Goal: Task Accomplishment & Management: Complete application form

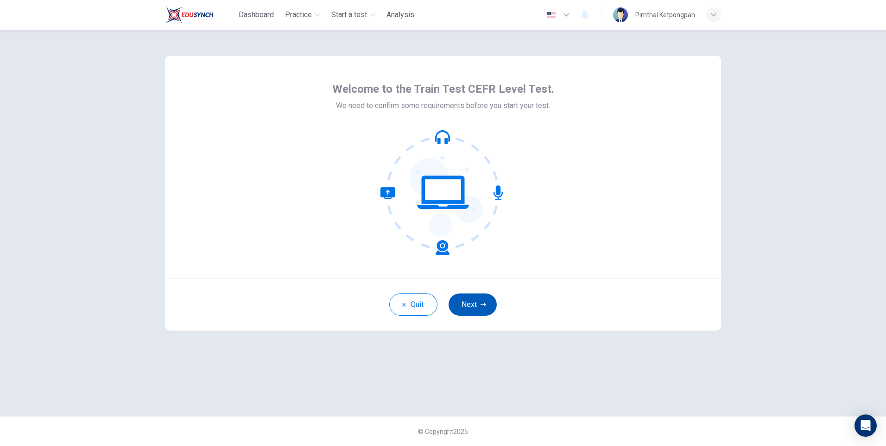
click at [487, 305] on button "Next" at bounding box center [473, 304] width 48 height 22
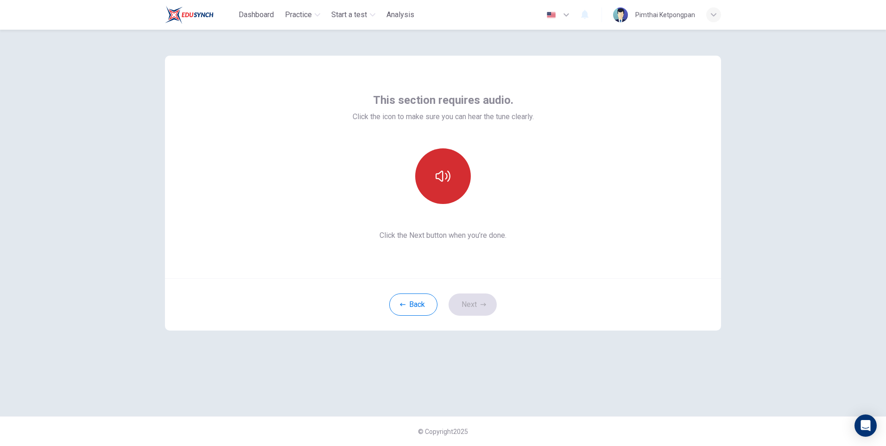
click at [452, 194] on button "button" at bounding box center [443, 176] width 56 height 56
click at [486, 297] on button "Next" at bounding box center [473, 304] width 48 height 22
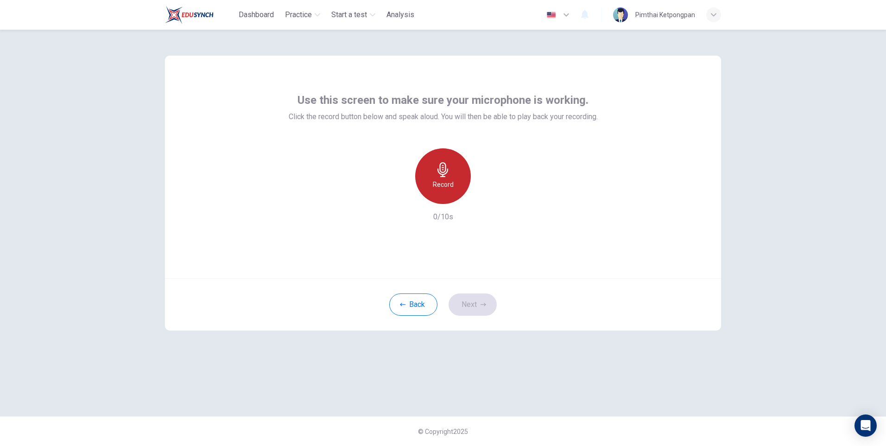
click at [452, 185] on h6 "Record" at bounding box center [443, 184] width 21 height 11
click at [448, 190] on h6 "Stop" at bounding box center [443, 184] width 14 height 11
drag, startPoint x: 477, startPoint y: 189, endPoint x: 483, endPoint y: 197, distance: 9.9
click at [477, 190] on div "Record" at bounding box center [443, 176] width 100 height 56
click at [483, 197] on icon "button" at bounding box center [485, 196] width 9 height 9
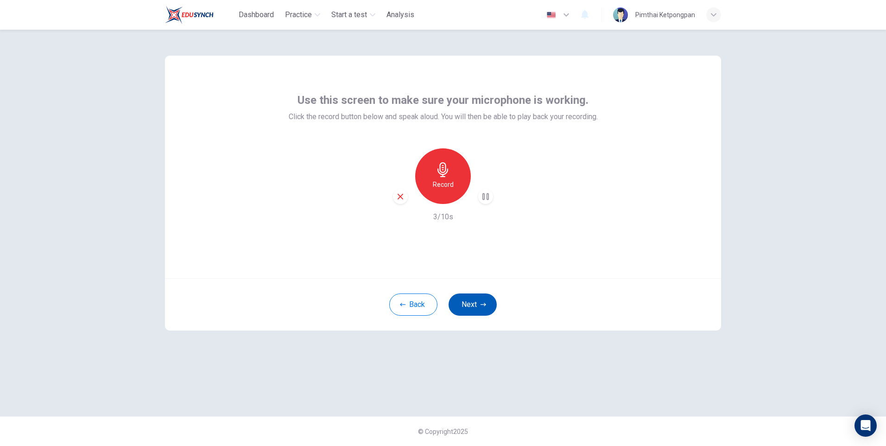
click at [472, 299] on button "Next" at bounding box center [473, 304] width 48 height 22
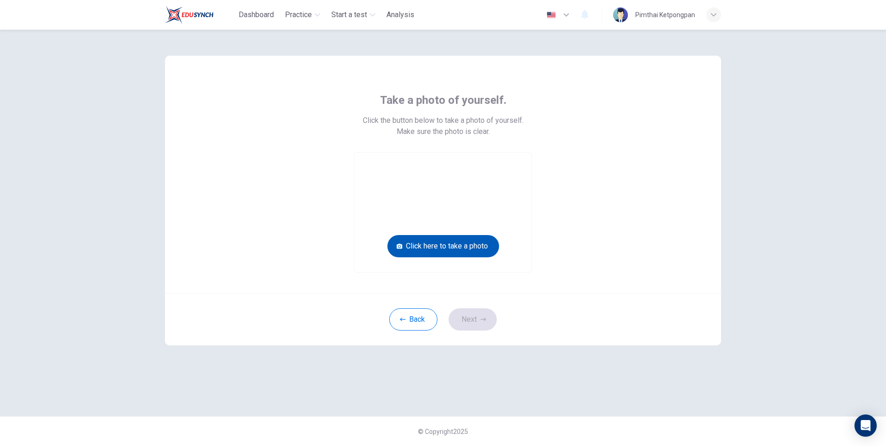
click at [485, 246] on button "Click here to take a photo" at bounding box center [444, 246] width 112 height 22
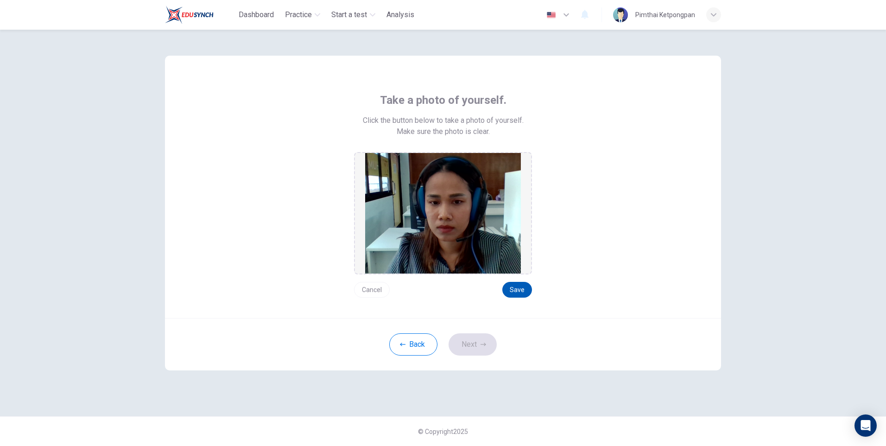
click at [521, 285] on button "Save" at bounding box center [518, 290] width 30 height 16
click at [521, 290] on button "Save" at bounding box center [518, 290] width 30 height 16
drag, startPoint x: 523, startPoint y: 290, endPoint x: 556, endPoint y: 289, distance: 32.5
click at [525, 290] on button "Save" at bounding box center [518, 290] width 30 height 16
click at [524, 290] on button "Save" at bounding box center [518, 290] width 30 height 16
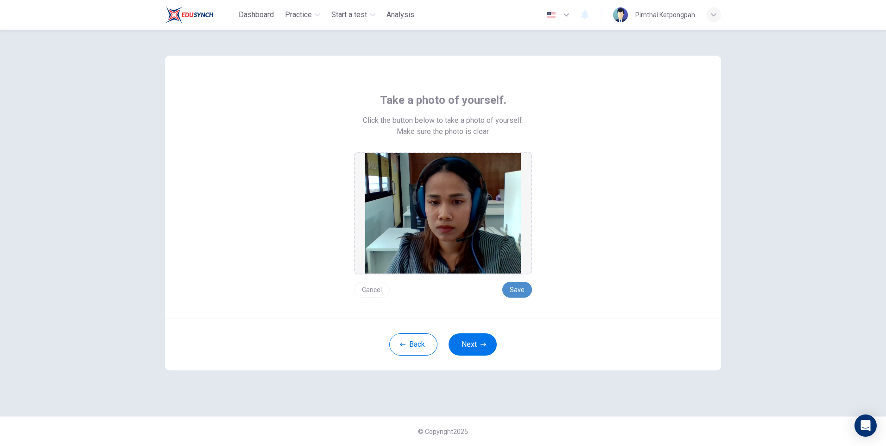
click at [522, 289] on button "Save" at bounding box center [518, 290] width 30 height 16
click at [484, 345] on icon "button" at bounding box center [484, 345] width 6 height 6
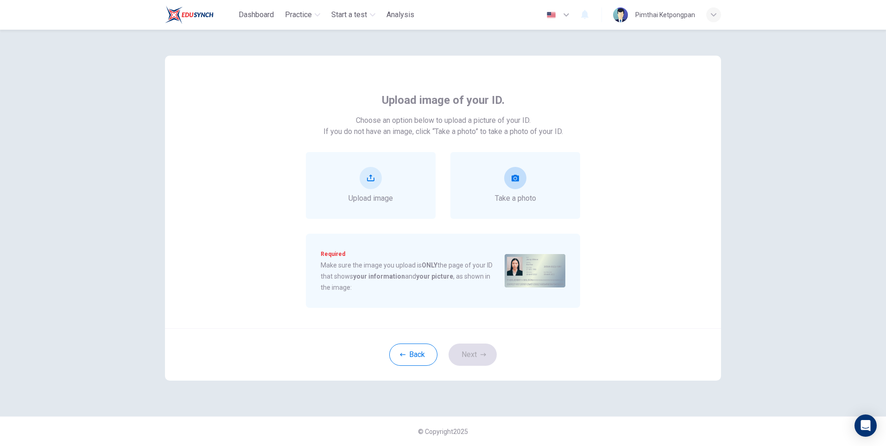
click at [531, 199] on span "Take a photo" at bounding box center [515, 198] width 41 height 11
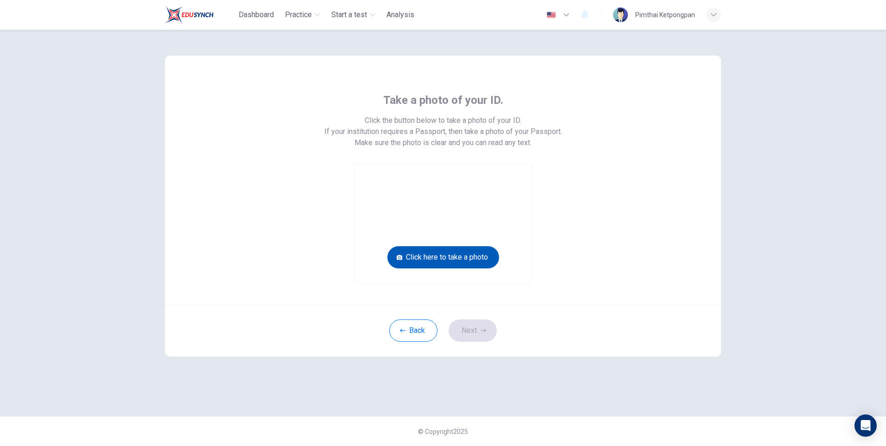
click at [478, 257] on button "Click here to take a photo" at bounding box center [444, 257] width 112 height 22
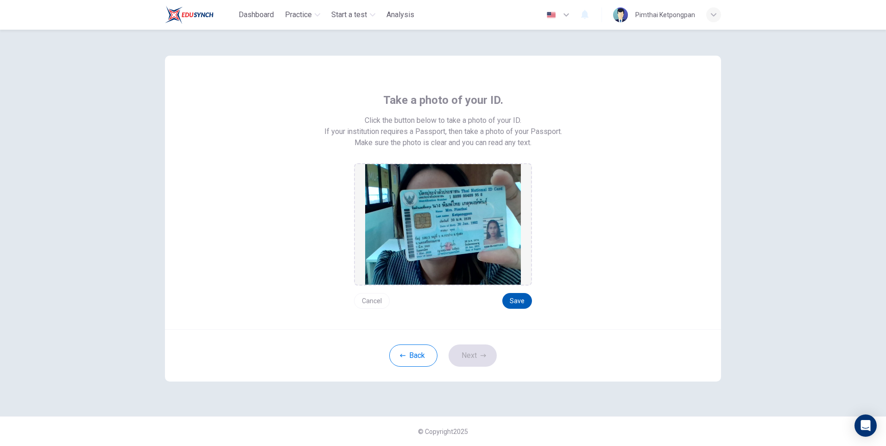
click at [520, 307] on button "Save" at bounding box center [518, 301] width 30 height 16
click at [517, 303] on button "Save" at bounding box center [518, 301] width 30 height 16
click at [513, 300] on button "Save" at bounding box center [518, 301] width 30 height 16
click at [518, 298] on button "Save" at bounding box center [518, 301] width 30 height 16
click at [465, 352] on button "Next" at bounding box center [473, 355] width 48 height 22
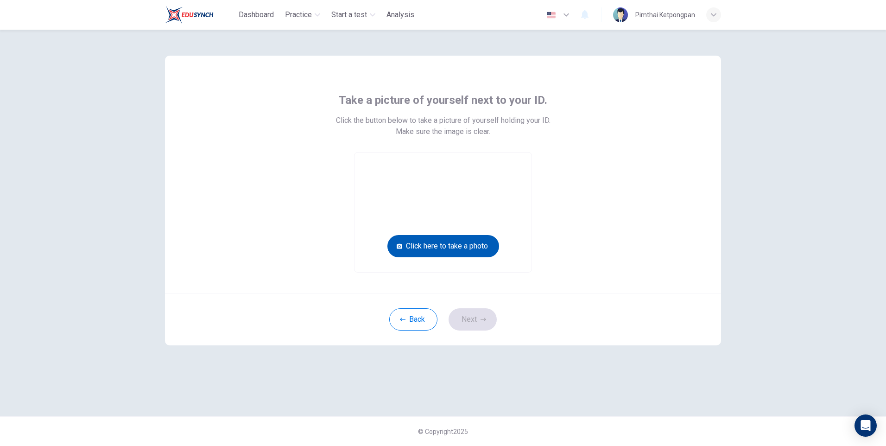
click at [469, 250] on button "Click here to take a photo" at bounding box center [444, 246] width 112 height 22
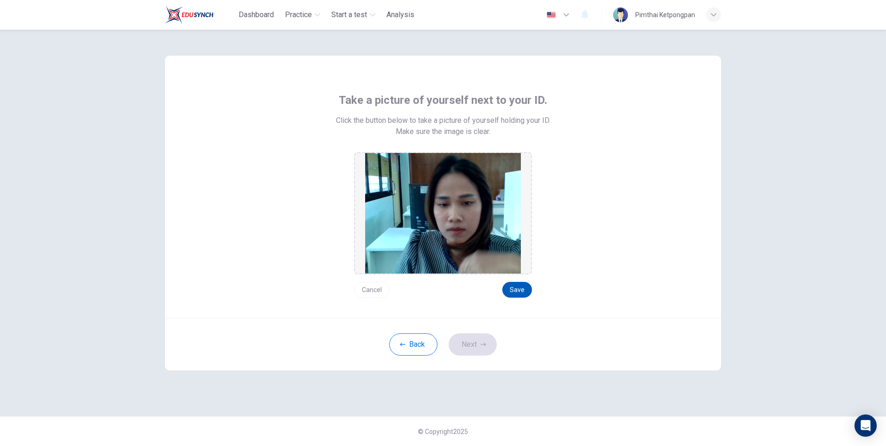
click at [513, 289] on button "Save" at bounding box center [518, 290] width 30 height 16
click at [477, 344] on button "Next" at bounding box center [473, 344] width 48 height 22
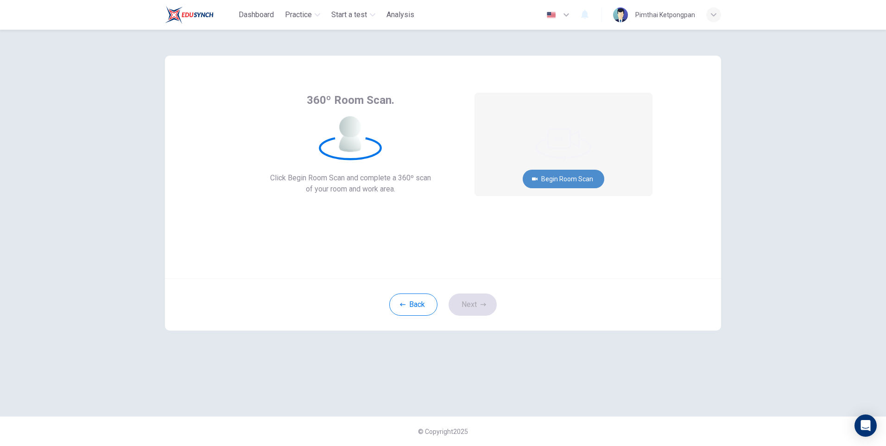
click at [567, 178] on button "Begin Room Scan" at bounding box center [564, 179] width 82 height 19
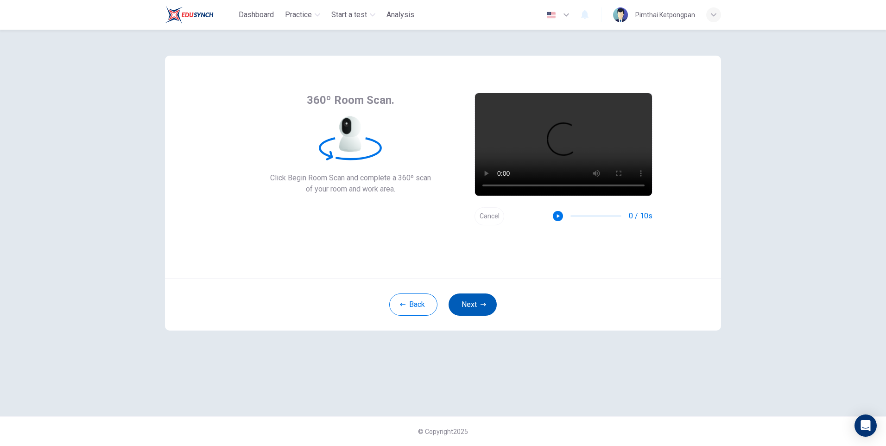
click at [486, 303] on button "Next" at bounding box center [473, 304] width 48 height 22
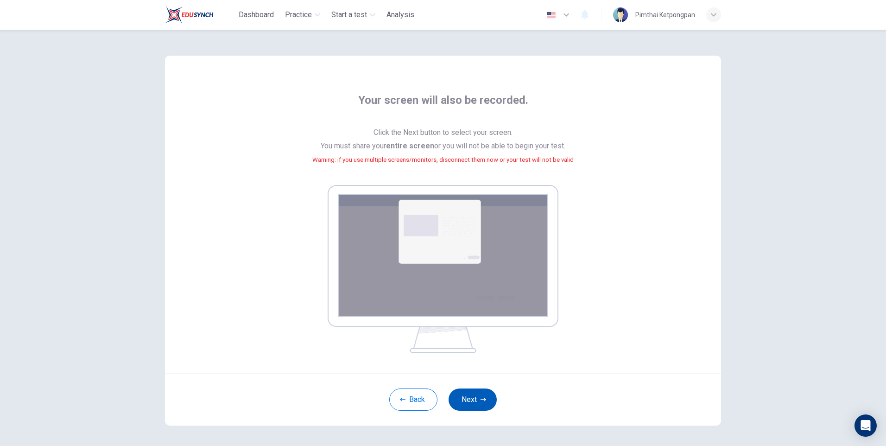
click at [492, 399] on button "Next" at bounding box center [473, 399] width 48 height 22
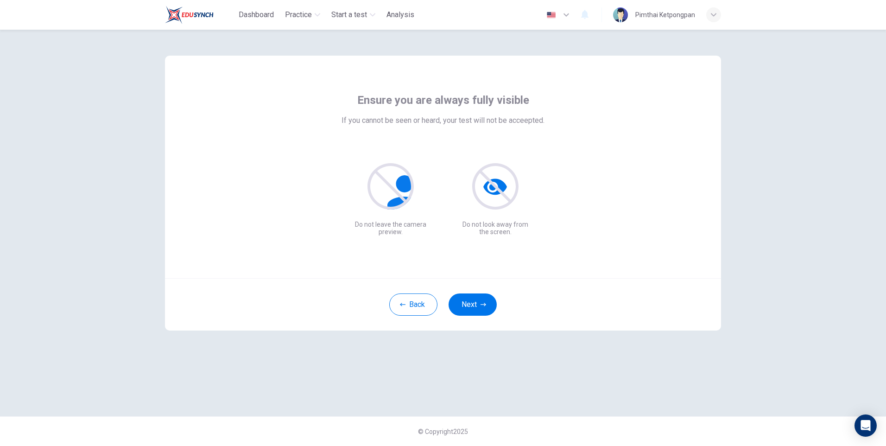
click at [477, 318] on div "Back Next" at bounding box center [443, 304] width 556 height 52
click at [484, 301] on button "Next" at bounding box center [473, 304] width 48 height 22
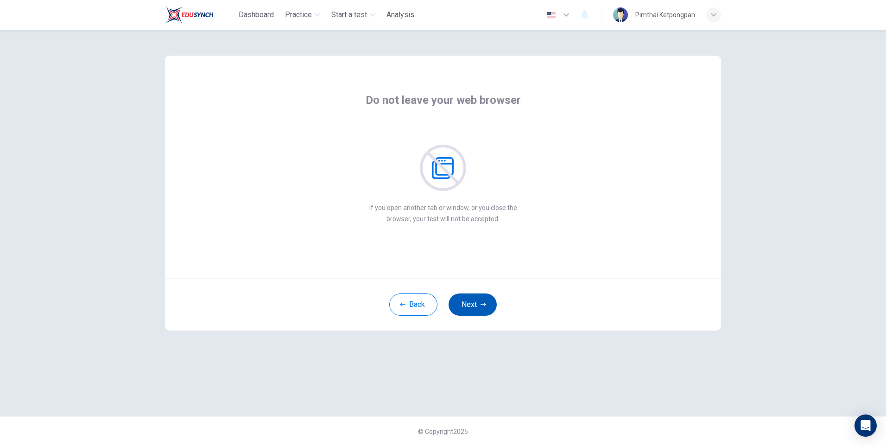
click at [489, 307] on button "Next" at bounding box center [473, 304] width 48 height 22
drag, startPoint x: 490, startPoint y: 293, endPoint x: 486, endPoint y: 301, distance: 8.9
click at [490, 294] on div "Back Next" at bounding box center [443, 304] width 556 height 52
click at [484, 303] on icon "button" at bounding box center [484, 304] width 6 height 3
click at [487, 303] on button "Next" at bounding box center [473, 304] width 48 height 22
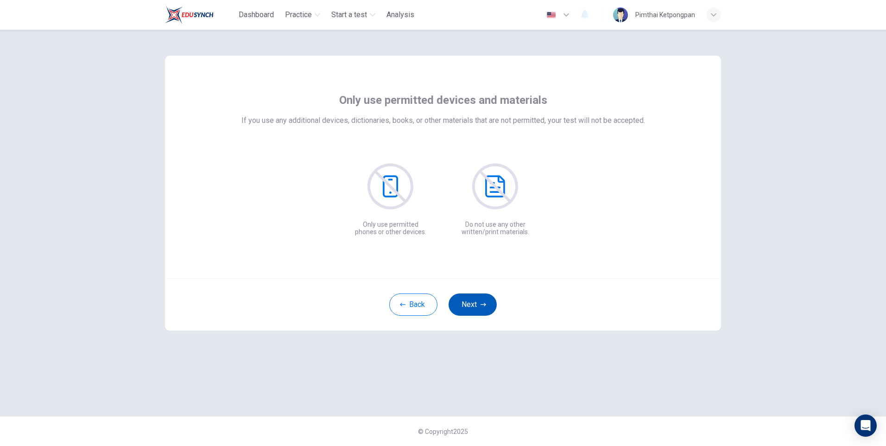
click at [487, 303] on button "Next" at bounding box center [473, 304] width 48 height 22
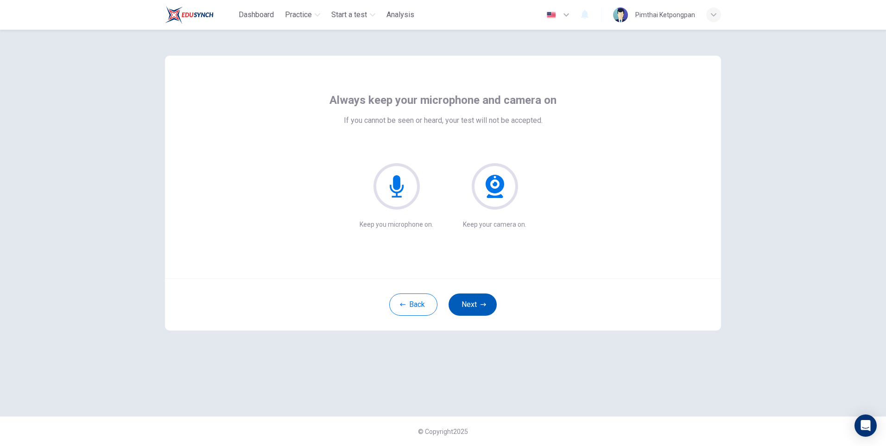
click at [487, 303] on button "Next" at bounding box center [473, 304] width 48 height 22
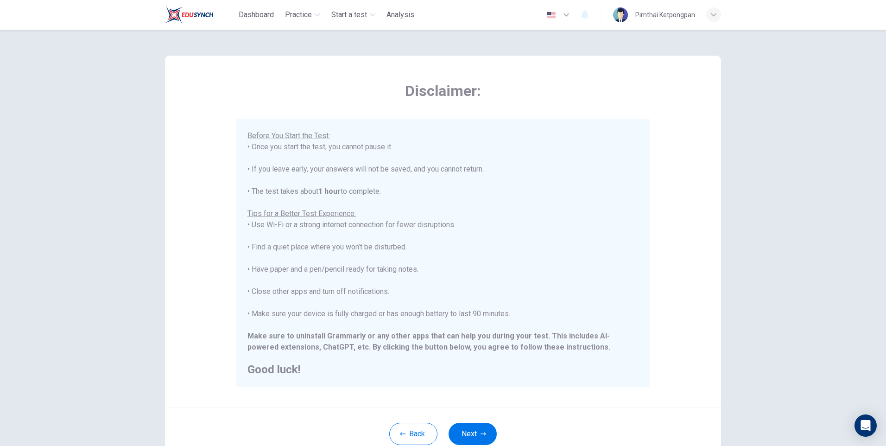
scroll to position [70, 0]
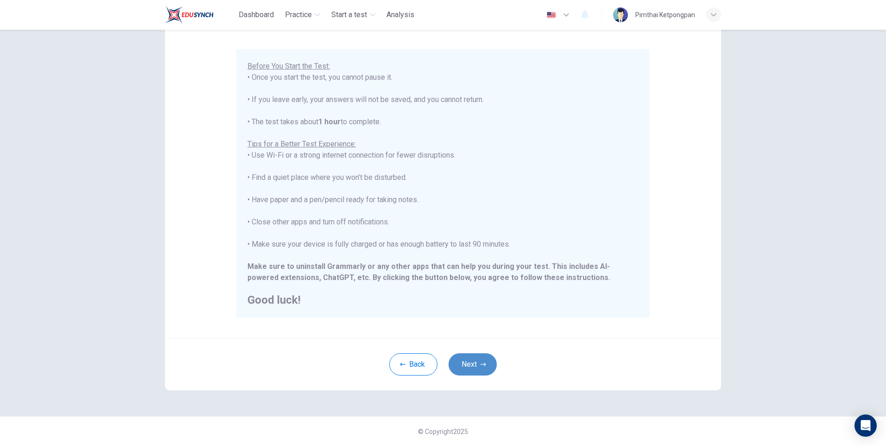
click at [475, 365] on button "Next" at bounding box center [473, 364] width 48 height 22
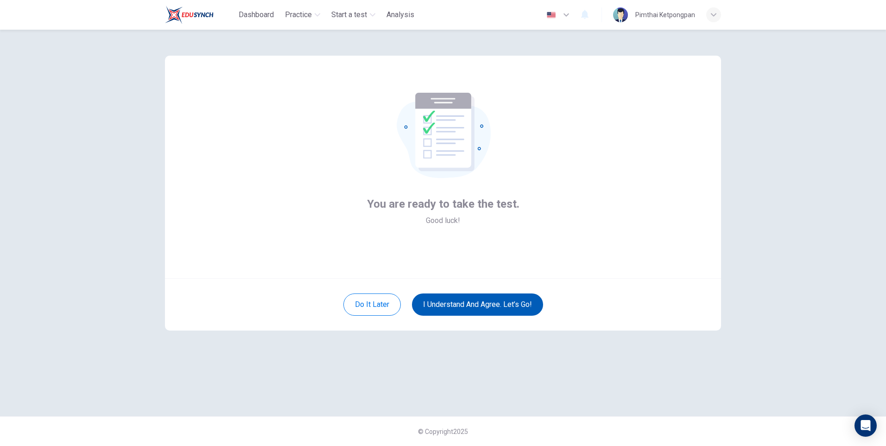
click at [494, 299] on button "I understand and agree. Let’s go!" at bounding box center [477, 304] width 131 height 22
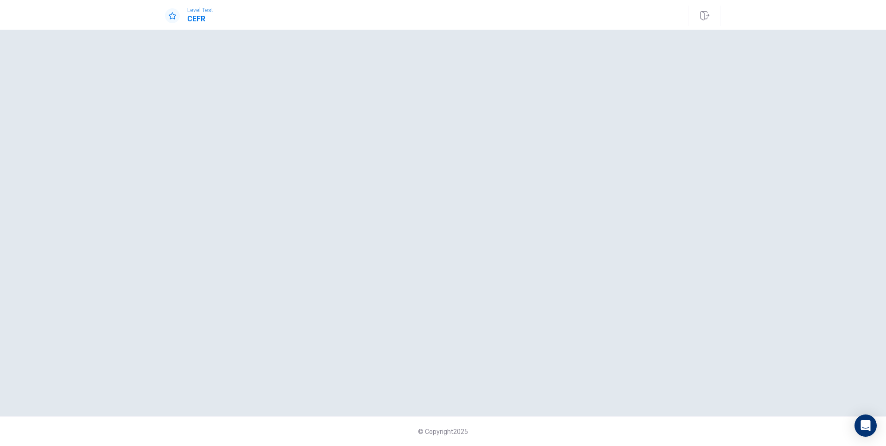
click at [356, 213] on div at bounding box center [443, 223] width 556 height 350
click at [465, 233] on div at bounding box center [443, 223] width 556 height 350
click at [127, 67] on div "© Copyright 2025" at bounding box center [443, 238] width 886 height 416
click at [76, 19] on div "Level Test CEFR" at bounding box center [443, 15] width 886 height 30
click at [303, 92] on div at bounding box center [443, 223] width 556 height 350
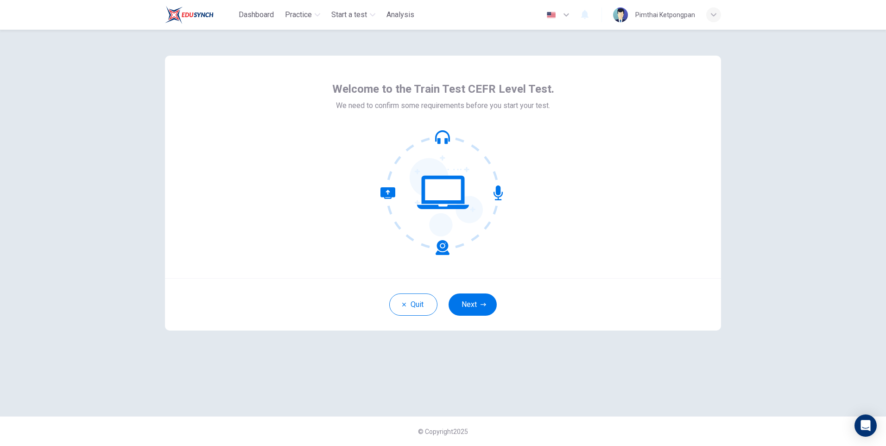
click at [486, 309] on button "Next" at bounding box center [473, 304] width 48 height 22
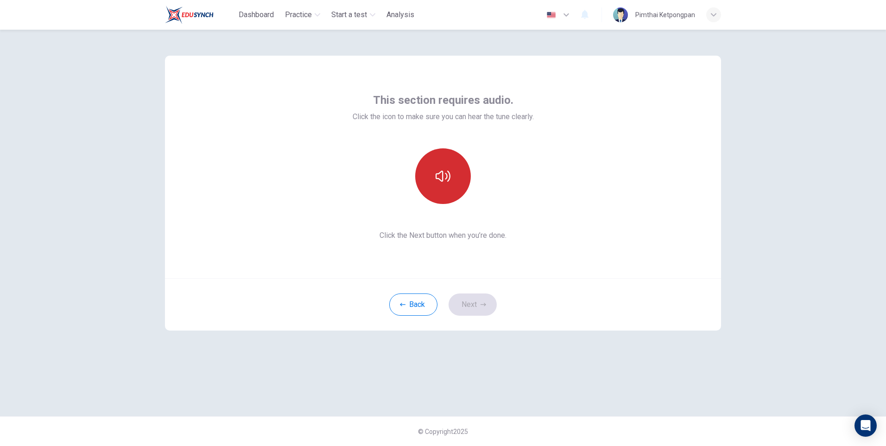
click at [450, 178] on icon "button" at bounding box center [443, 176] width 15 height 11
click at [455, 302] on button "Next" at bounding box center [473, 304] width 48 height 22
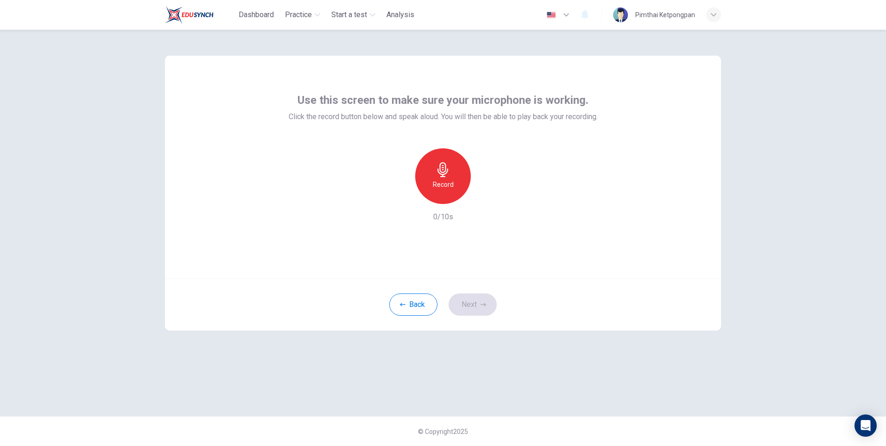
click at [453, 185] on div "Record" at bounding box center [443, 176] width 56 height 56
click at [454, 186] on div "Stop" at bounding box center [443, 176] width 56 height 56
click at [489, 197] on icon "button" at bounding box center [485, 196] width 9 height 9
click at [495, 304] on button "Next" at bounding box center [473, 304] width 48 height 22
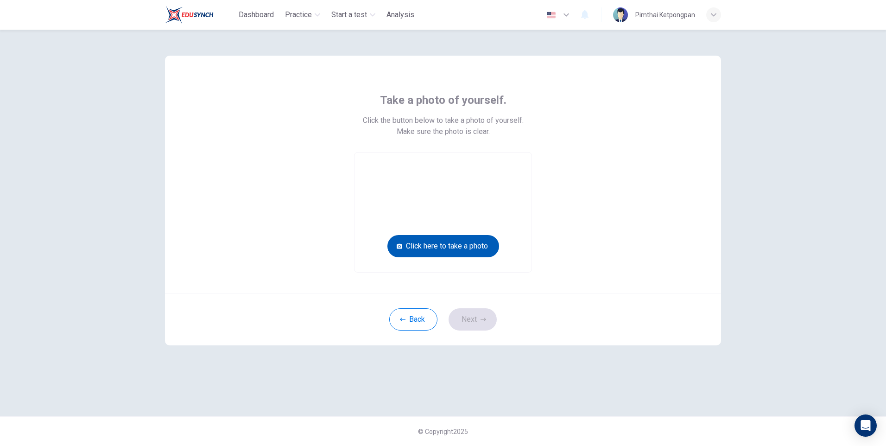
click at [473, 248] on button "Click here to take a photo" at bounding box center [444, 246] width 112 height 22
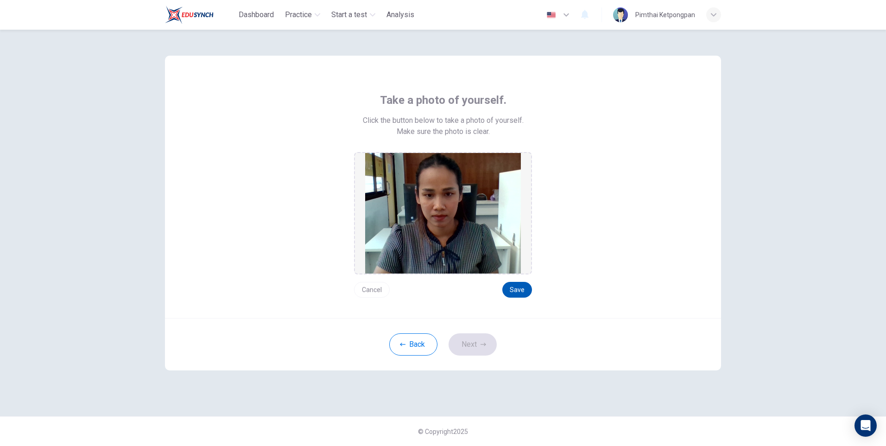
click at [515, 283] on button "Save" at bounding box center [518, 290] width 30 height 16
click at [484, 340] on button "Next" at bounding box center [473, 344] width 48 height 22
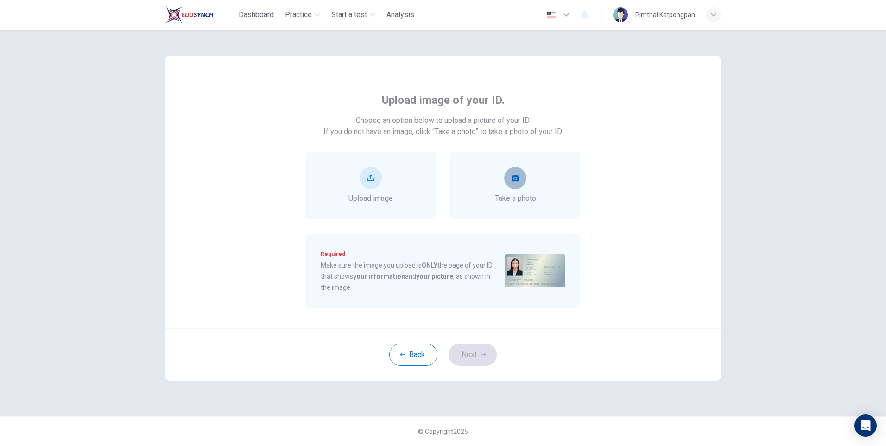
click at [517, 185] on button "take photo" at bounding box center [515, 178] width 22 height 22
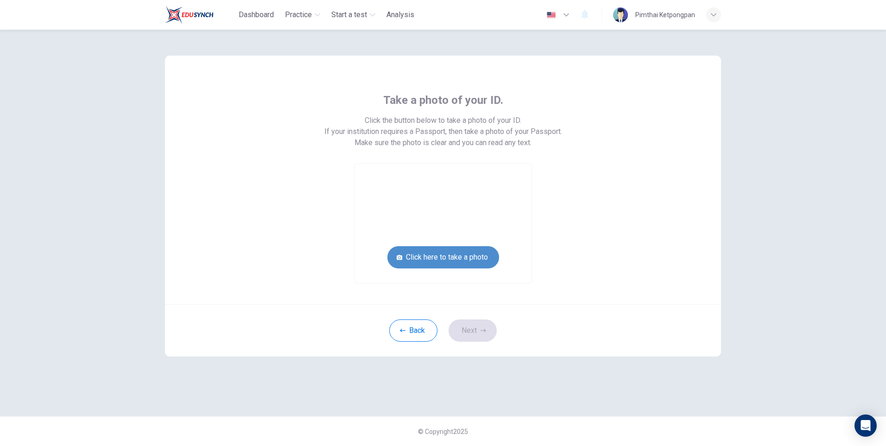
click at [461, 255] on button "Click here to take a photo" at bounding box center [444, 257] width 112 height 22
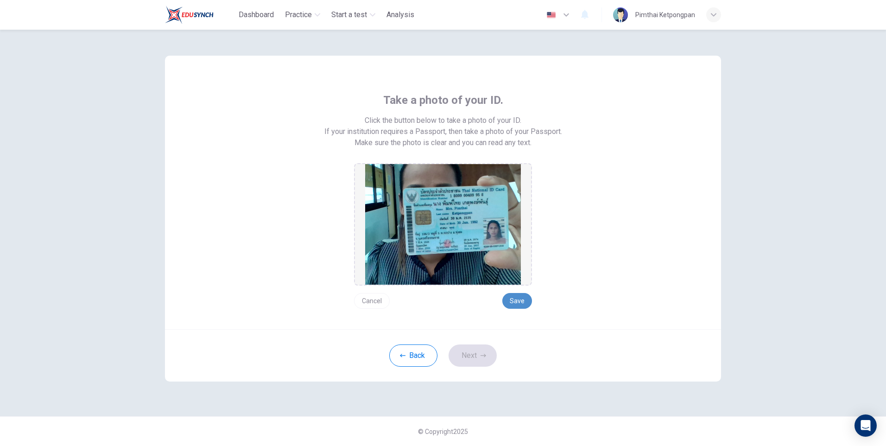
click at [513, 293] on button "Save" at bounding box center [518, 301] width 30 height 16
click at [490, 350] on button "Next" at bounding box center [473, 355] width 48 height 22
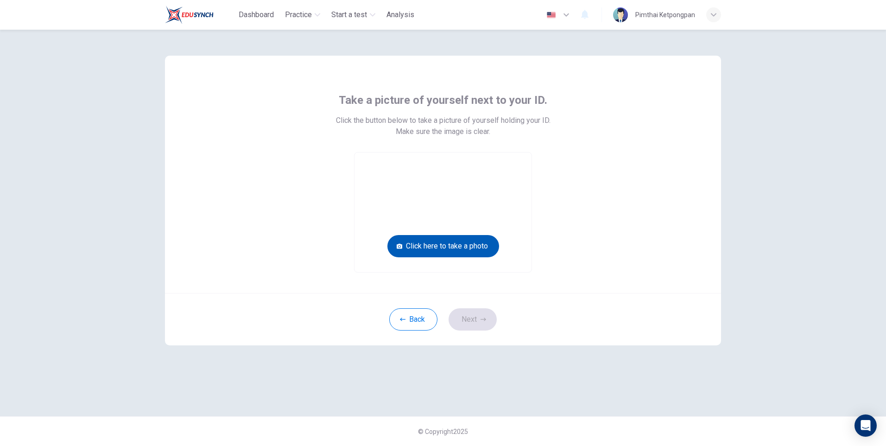
click at [463, 248] on button "Click here to take a photo" at bounding box center [444, 246] width 112 height 22
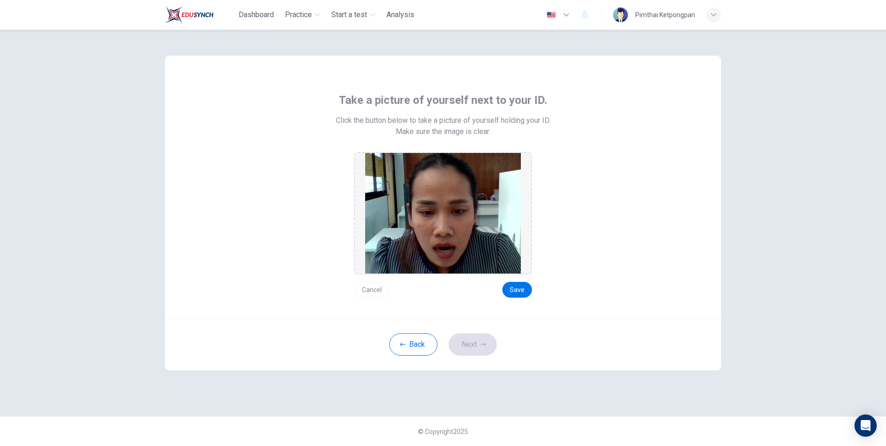
click at [387, 291] on button "Cancel" at bounding box center [372, 290] width 36 height 16
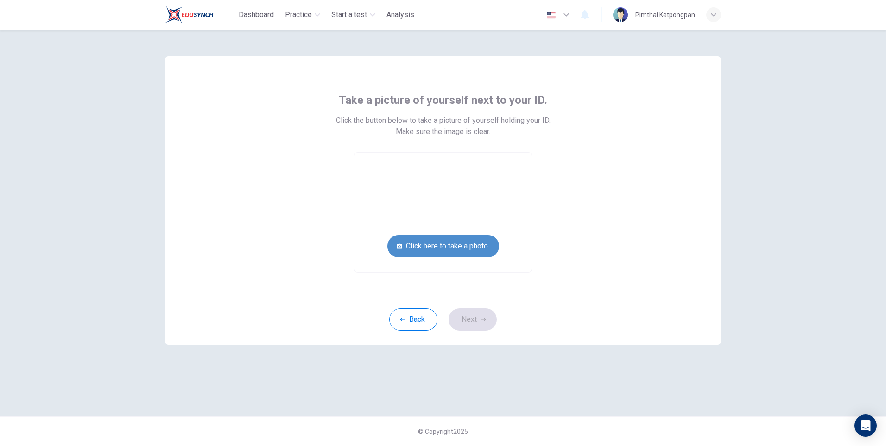
click at [479, 238] on button "Click here to take a photo" at bounding box center [444, 246] width 112 height 22
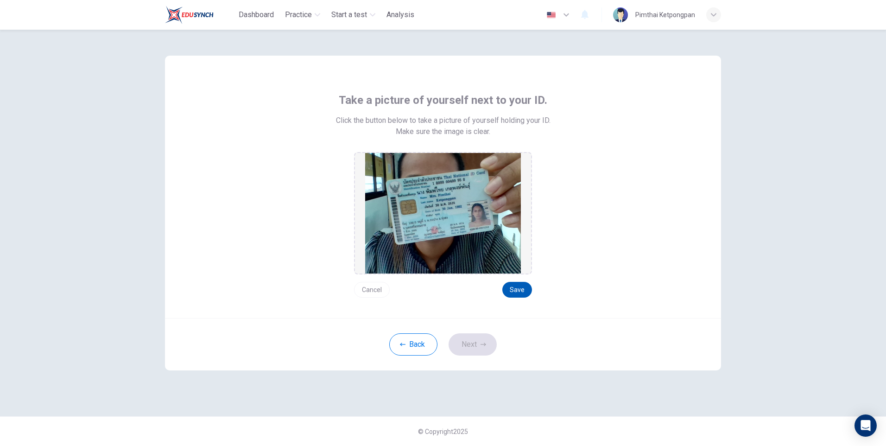
click at [518, 288] on button "Save" at bounding box center [518, 290] width 30 height 16
click at [480, 345] on button "Next" at bounding box center [473, 344] width 48 height 22
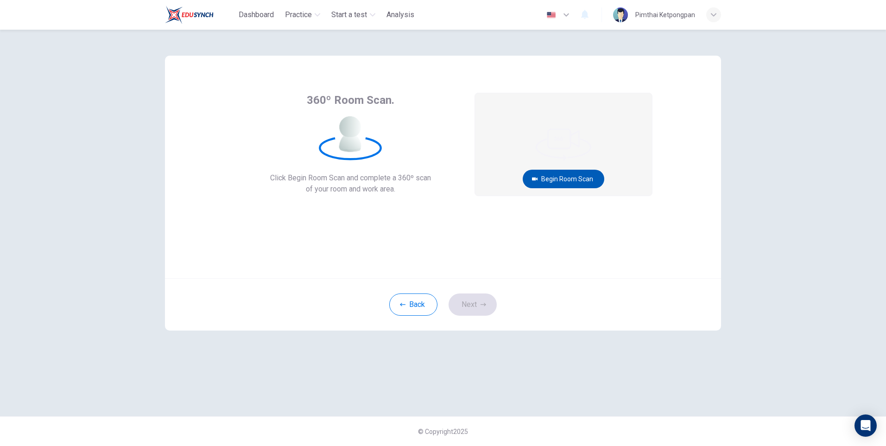
click at [550, 177] on button "Begin Room Scan" at bounding box center [564, 179] width 82 height 19
click at [560, 179] on button "Get ready!" at bounding box center [564, 179] width 54 height 19
click at [566, 184] on button "Recording in progress..." at bounding box center [564, 179] width 90 height 19
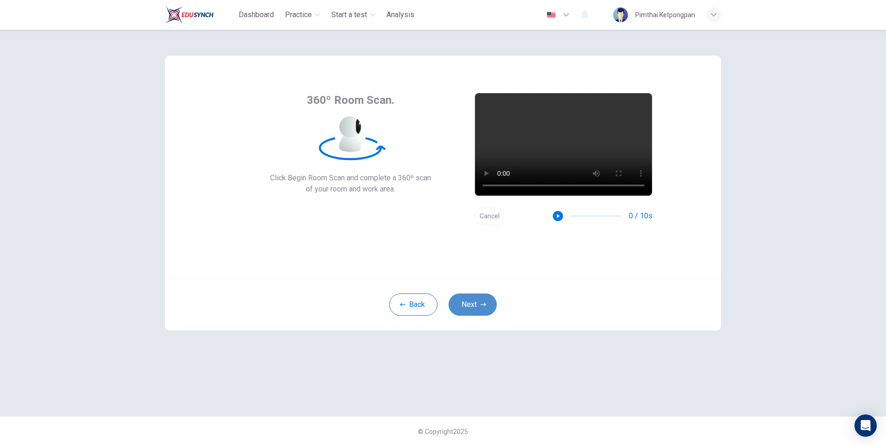
click at [484, 304] on icon "button" at bounding box center [484, 305] width 6 height 6
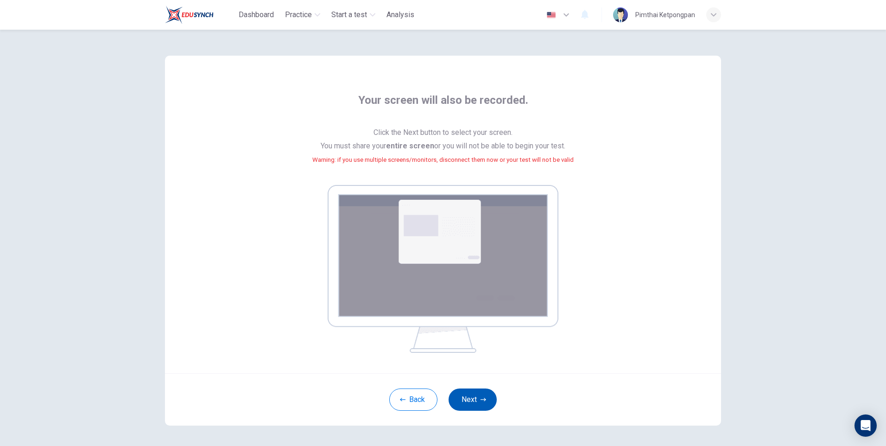
click at [480, 404] on button "Next" at bounding box center [473, 399] width 48 height 22
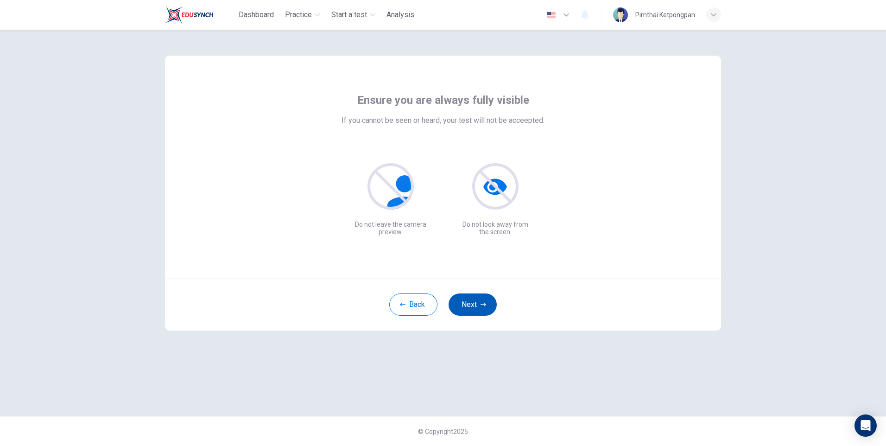
click at [485, 309] on button "Next" at bounding box center [473, 304] width 48 height 22
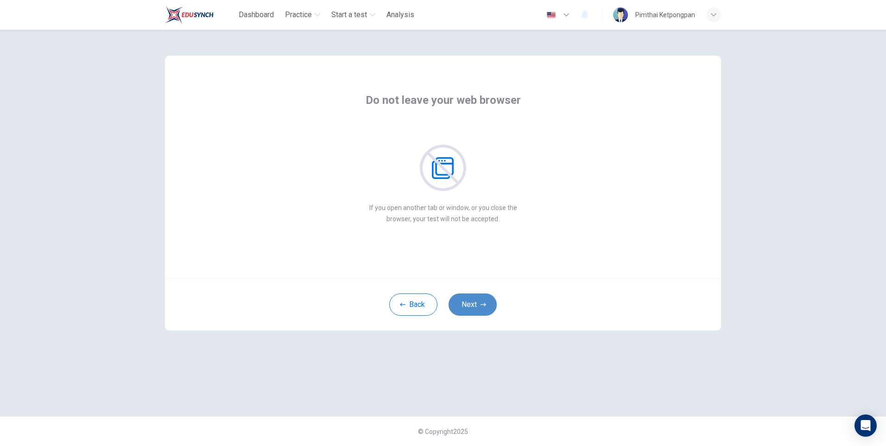
click at [482, 303] on icon "button" at bounding box center [484, 305] width 6 height 6
click at [482, 302] on icon "button" at bounding box center [484, 305] width 6 height 6
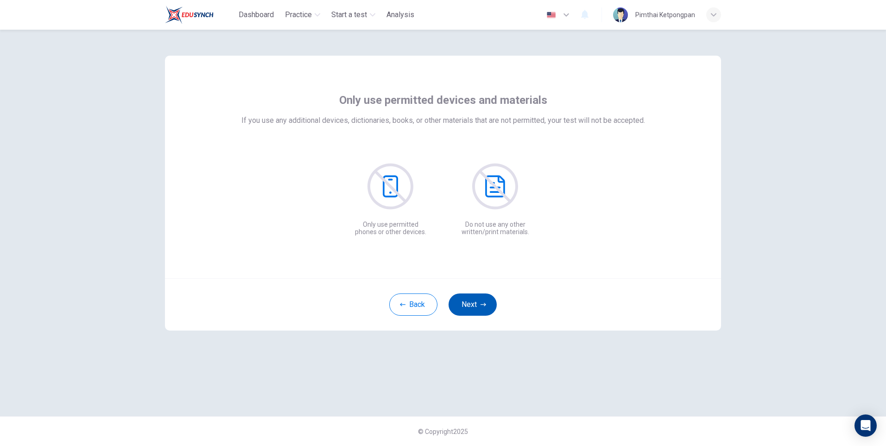
click at [482, 302] on icon "button" at bounding box center [484, 305] width 6 height 6
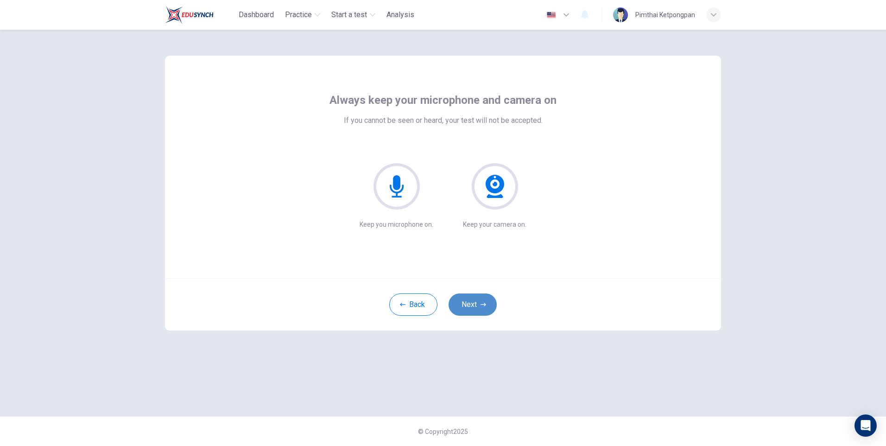
click at [482, 302] on icon "button" at bounding box center [484, 305] width 6 height 6
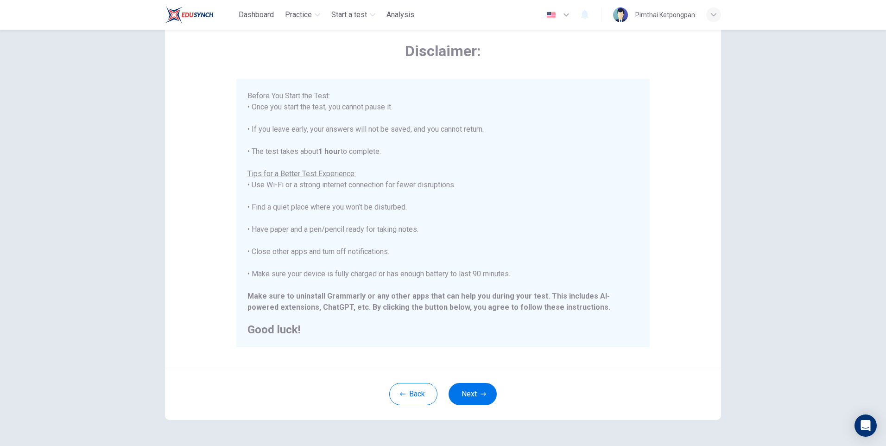
scroll to position [70, 0]
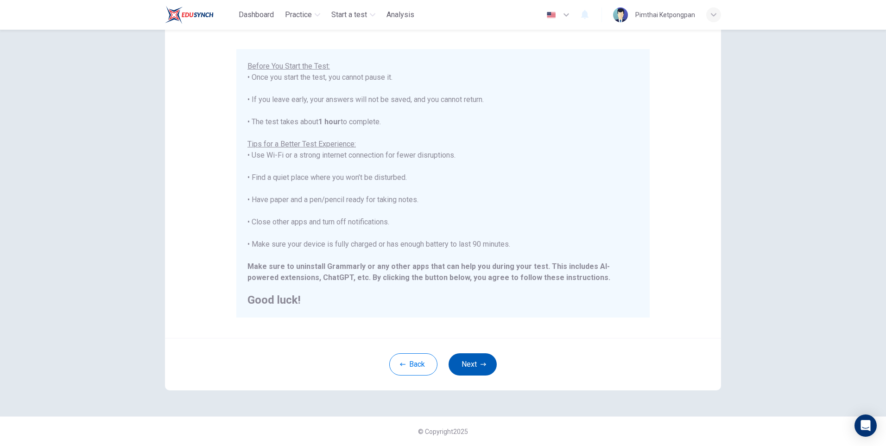
click at [475, 365] on button "Next" at bounding box center [473, 364] width 48 height 22
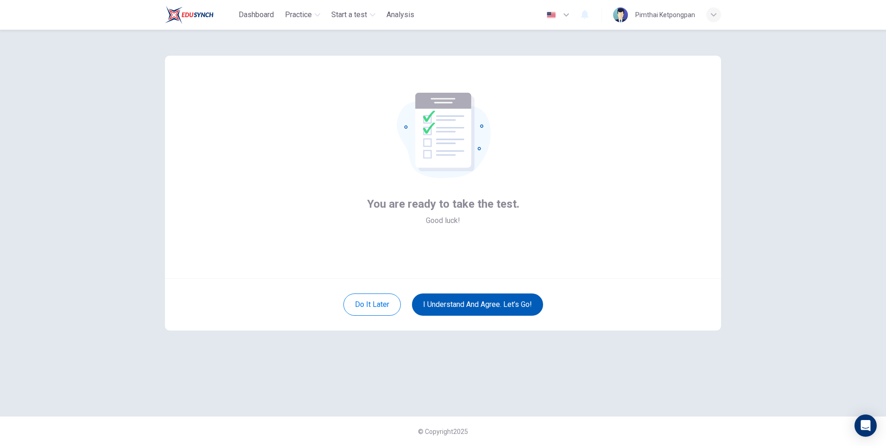
scroll to position [0, 0]
click at [496, 301] on button "I understand and agree. Let’s go!" at bounding box center [477, 304] width 131 height 22
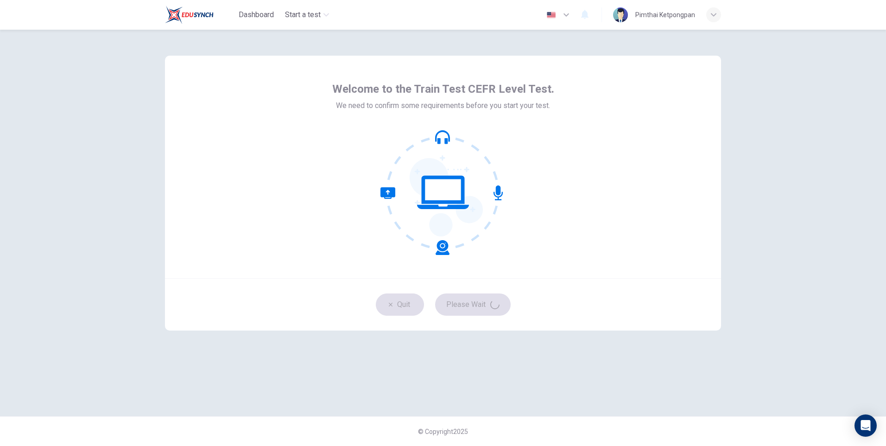
drag, startPoint x: 520, startPoint y: 140, endPoint x: 536, endPoint y: 193, distance: 56.0
click at [521, 141] on div at bounding box center [443, 192] width 222 height 125
click at [466, 309] on div "Quit Please Wait" at bounding box center [443, 304] width 556 height 52
click at [500, 231] on icon at bounding box center [443, 192] width 125 height 125
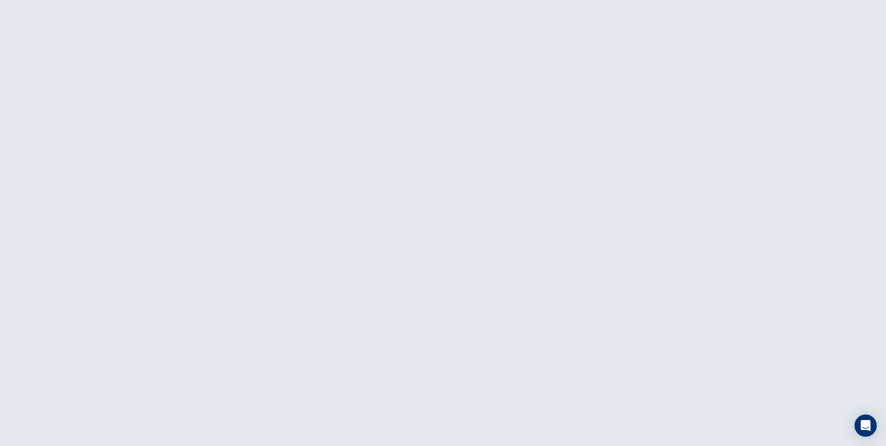
click at [117, 169] on div at bounding box center [443, 223] width 886 height 446
click at [115, 167] on div at bounding box center [443, 223] width 886 height 446
click at [117, 176] on div at bounding box center [443, 223] width 886 height 446
click at [116, 173] on div at bounding box center [443, 223] width 886 height 446
drag, startPoint x: 115, startPoint y: 172, endPoint x: 112, endPoint y: 167, distance: 5.7
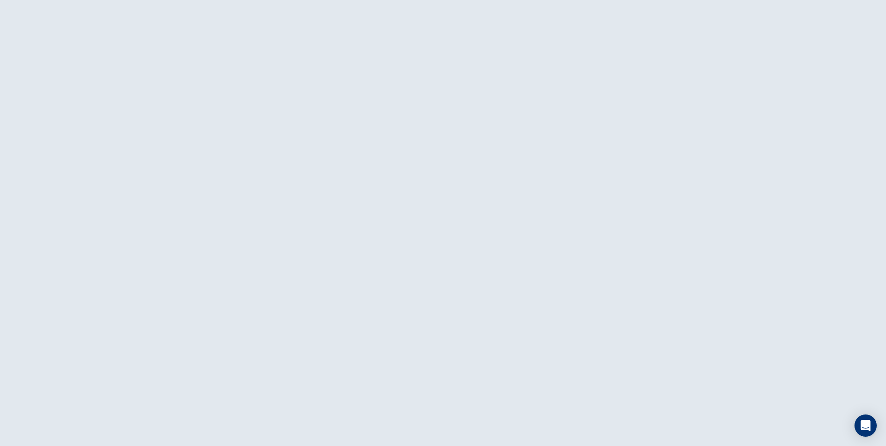
click at [113, 169] on div at bounding box center [443, 223] width 886 height 446
